Goal: Obtain resource: Obtain resource

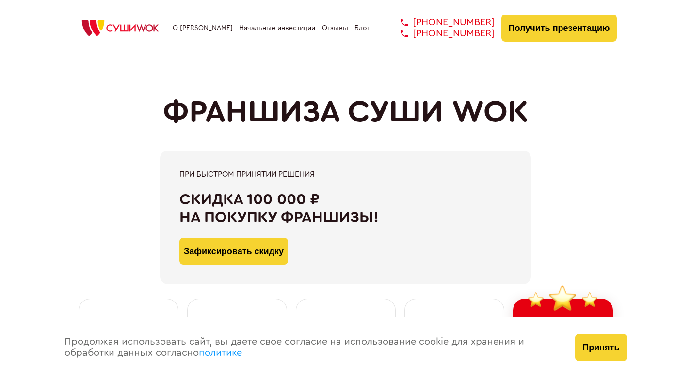
click at [559, 28] on button "Получить презентацию" at bounding box center [559, 28] width 116 height 27
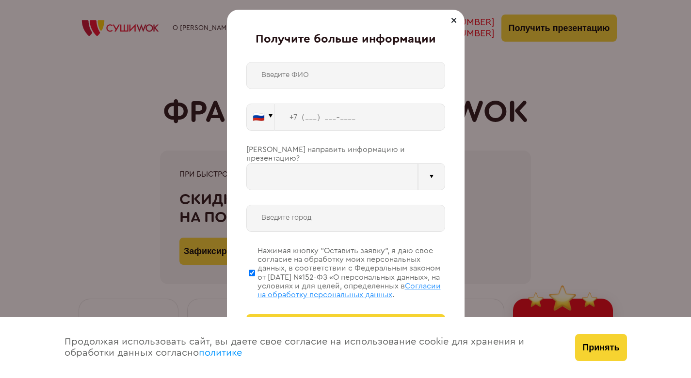
type input "WhatsApp"
click at [310, 78] on input "text" at bounding box center [345, 75] width 199 height 27
type input "[PERSON_NAME]"
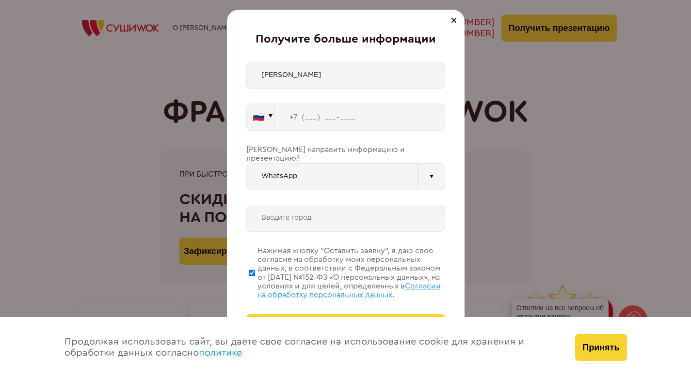
click at [305, 118] on input "tel" at bounding box center [360, 117] width 170 height 27
type input "[PHONE_NUMBER]"
click at [383, 209] on input "text" at bounding box center [345, 218] width 199 height 27
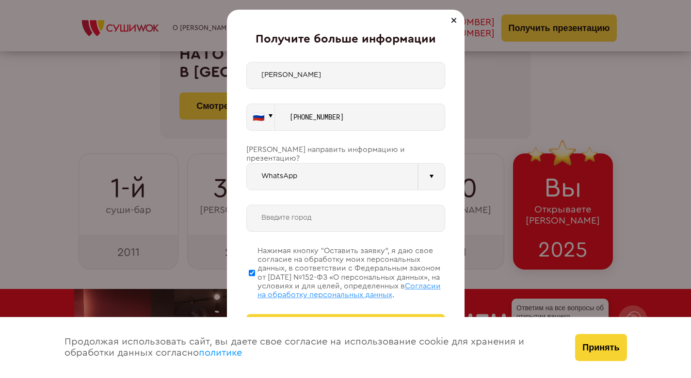
scroll to position [242, 0]
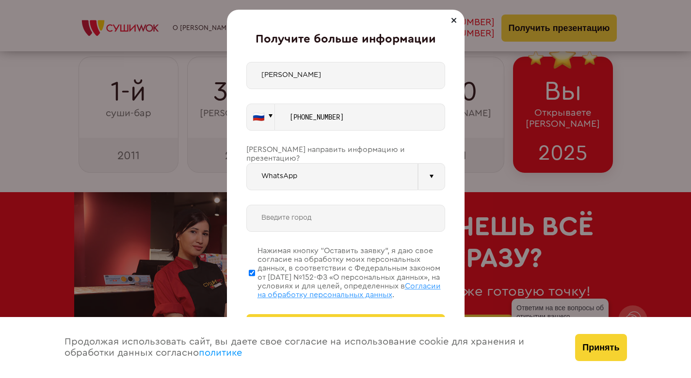
click at [608, 349] on button "Принять" at bounding box center [600, 347] width 51 height 27
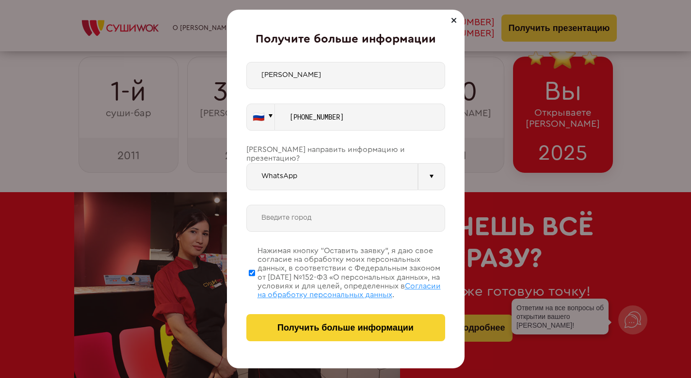
click at [378, 331] on span "Получить больше информации" at bounding box center [345, 328] width 136 height 10
click at [310, 205] on input "text" at bounding box center [345, 218] width 199 height 27
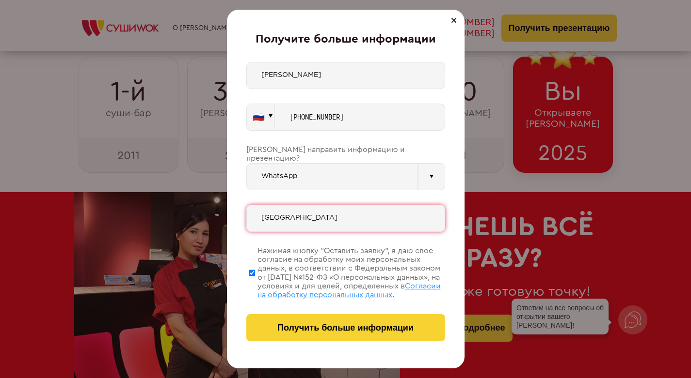
type input "[GEOGRAPHIC_DATA]"
click at [352, 332] on span "Получить больше информации" at bounding box center [345, 328] width 136 height 10
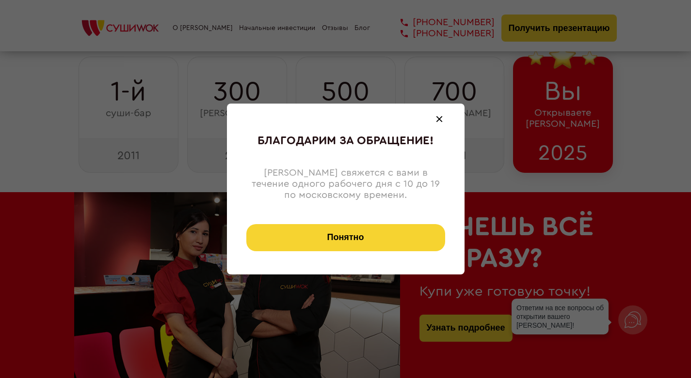
click at [393, 237] on button "Понятно" at bounding box center [345, 237] width 199 height 27
